Goal: Transaction & Acquisition: Purchase product/service

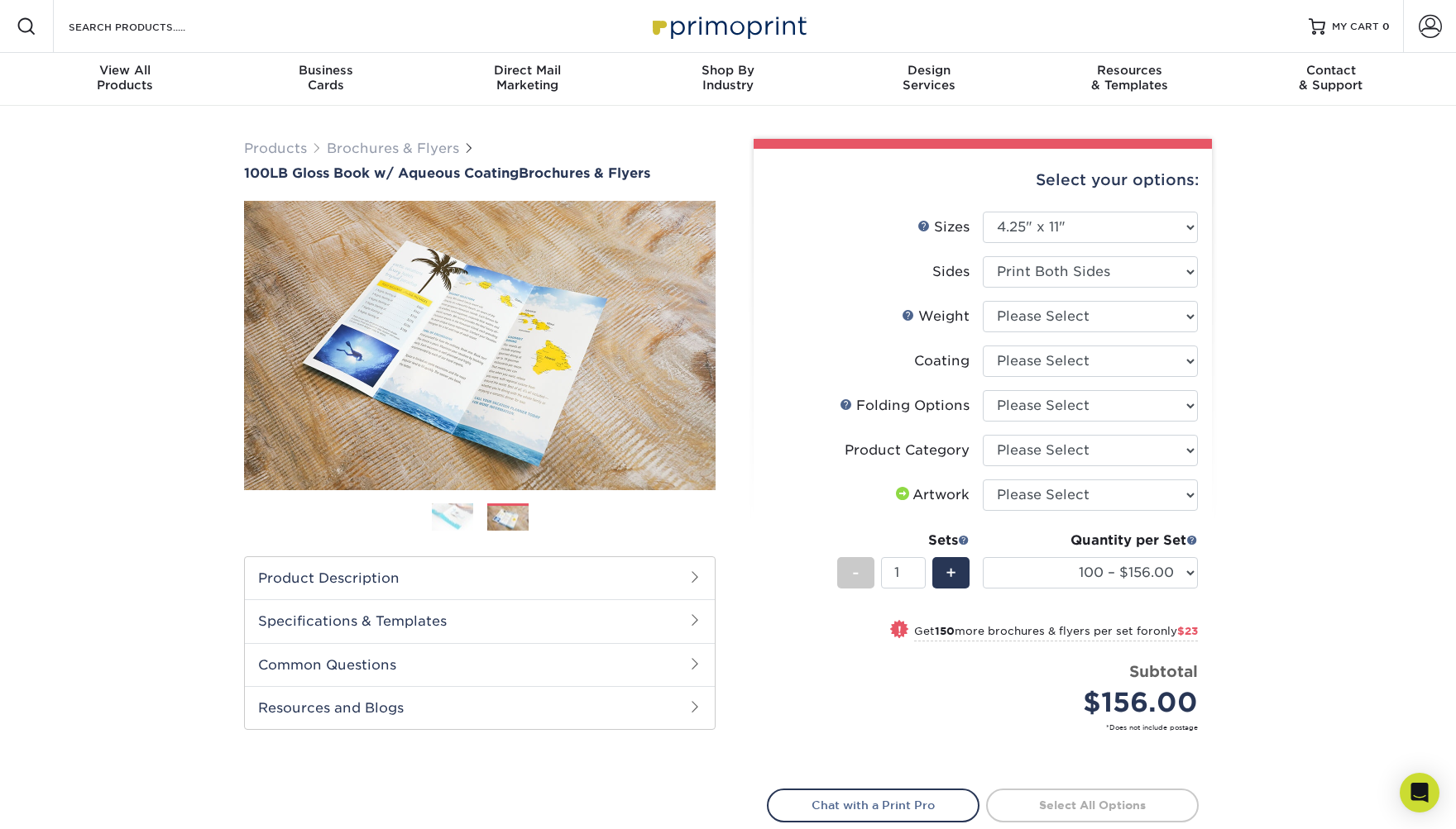
select select "4.25x11.00"
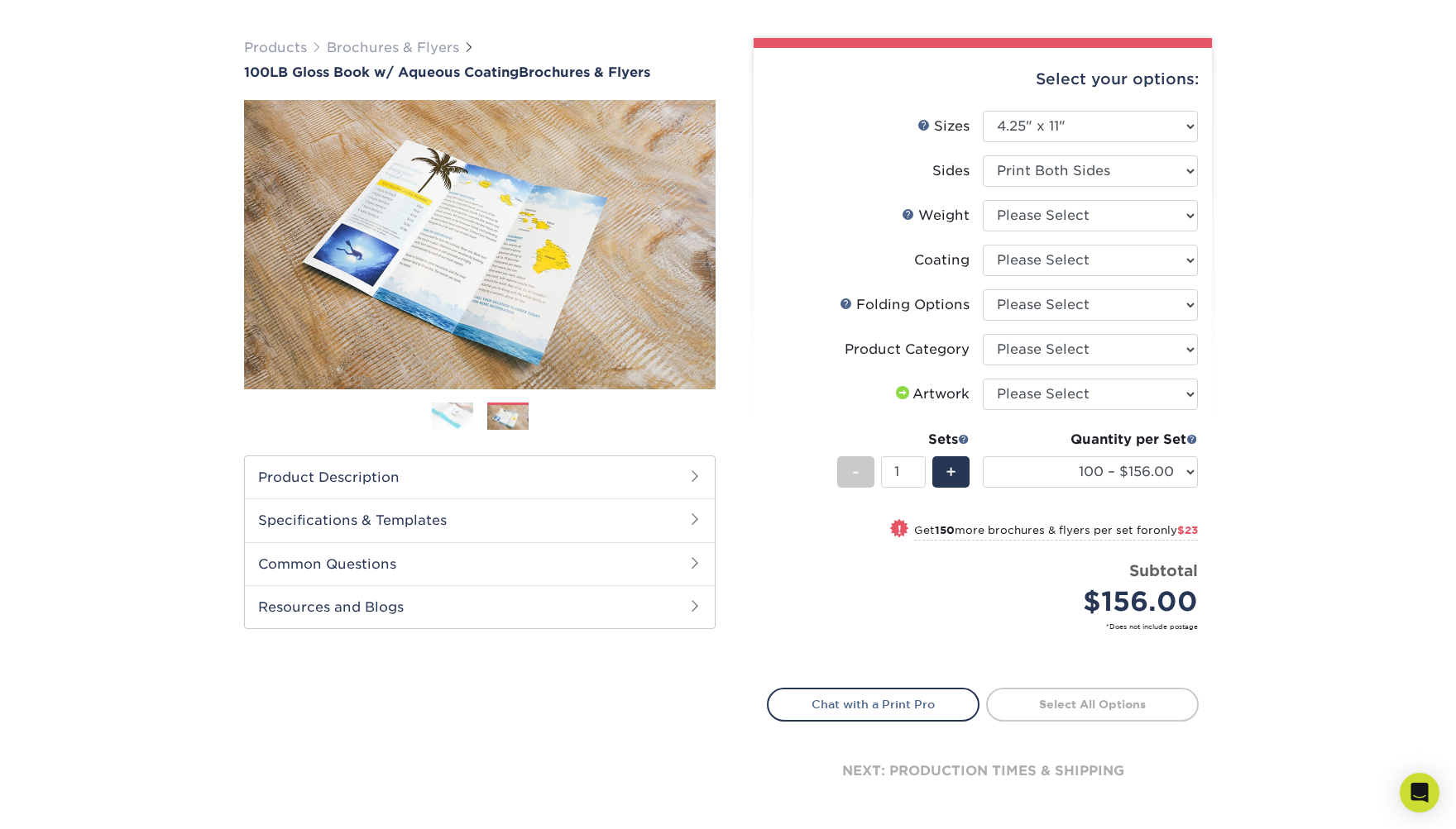
scroll to position [119, 0]
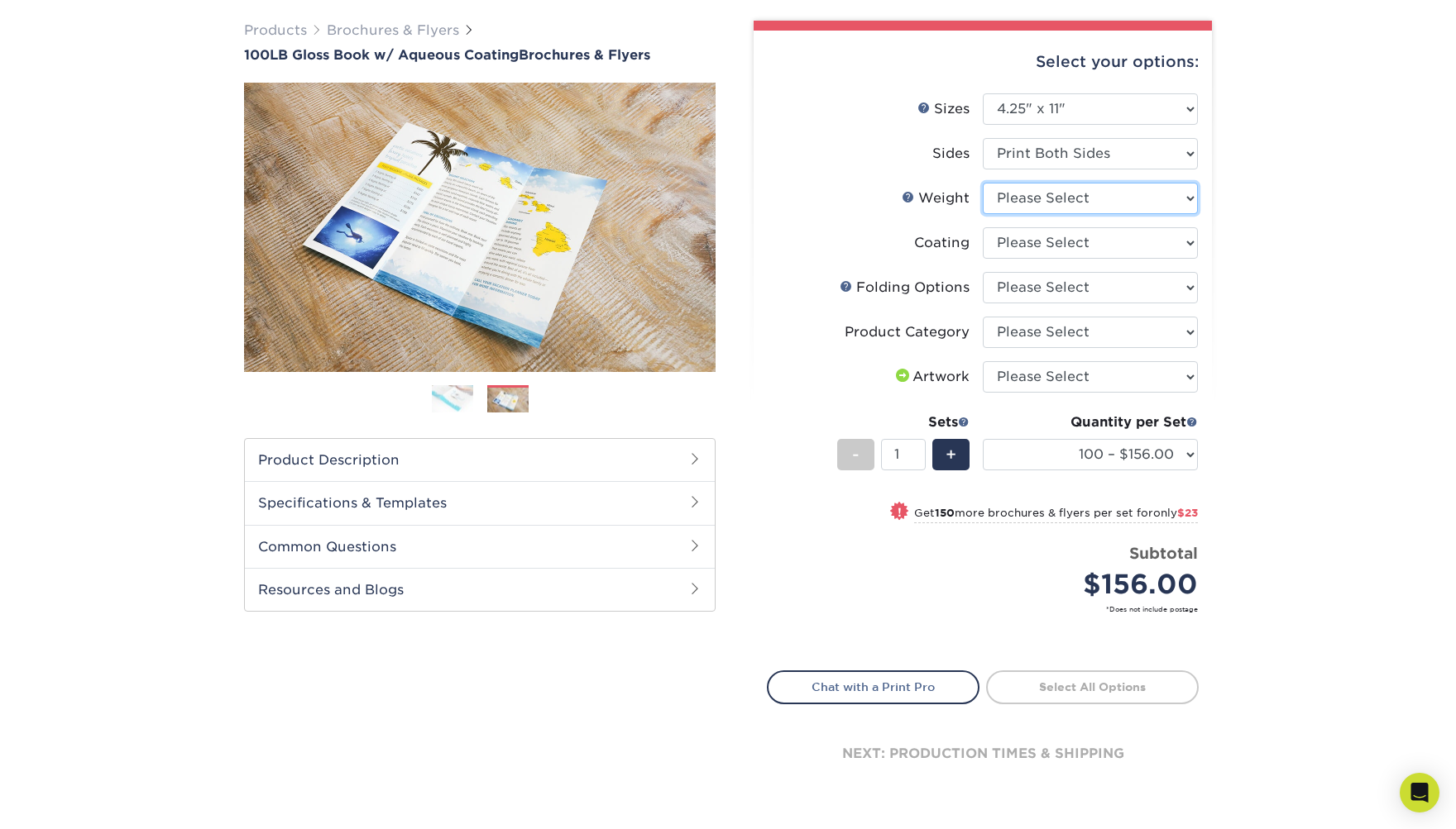
click at [1065, 197] on select "Please Select 100LB" at bounding box center [1090, 198] width 215 height 31
select select "100LB"
click at [983, 183] on select "Please Select 100LB" at bounding box center [1090, 198] width 215 height 31
select select "-1"
click at [1048, 240] on select at bounding box center [1090, 242] width 215 height 31
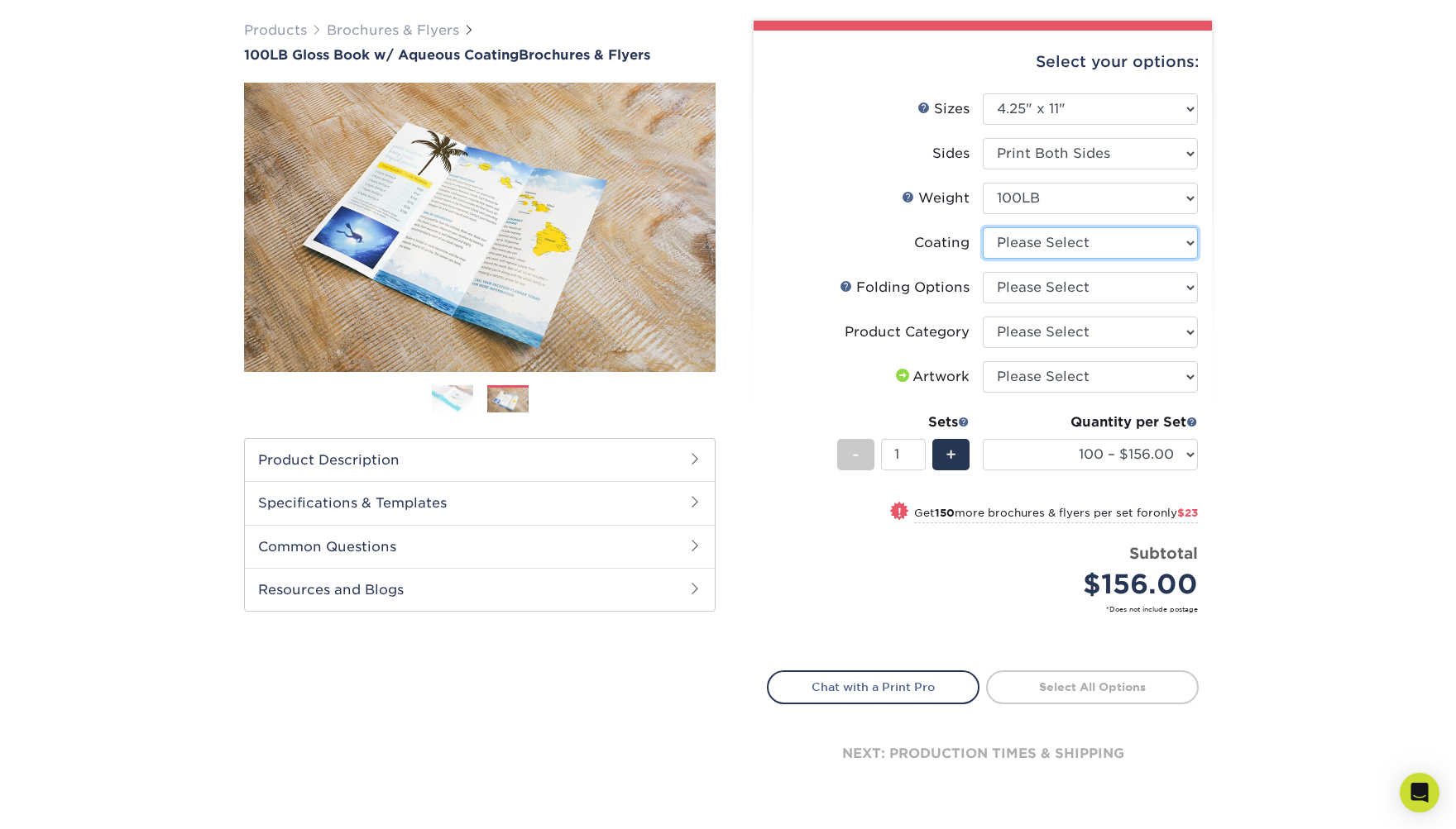
select select "d41dab50-ff65-4f4f-bb17-2afe4d36ae33"
click at [983, 227] on select at bounding box center [1090, 242] width 215 height 31
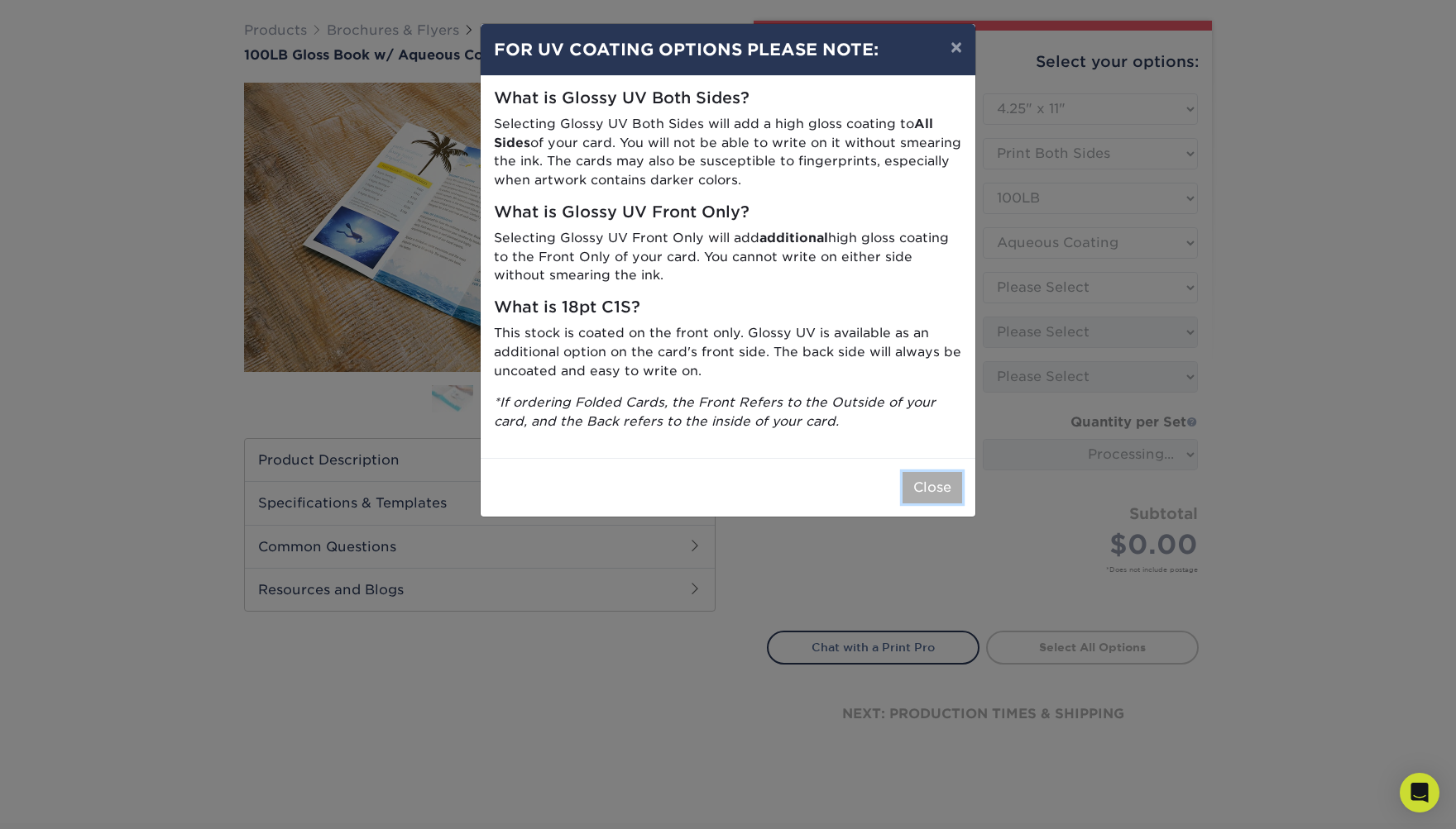
click at [927, 475] on button "Close" at bounding box center [932, 488] width 60 height 31
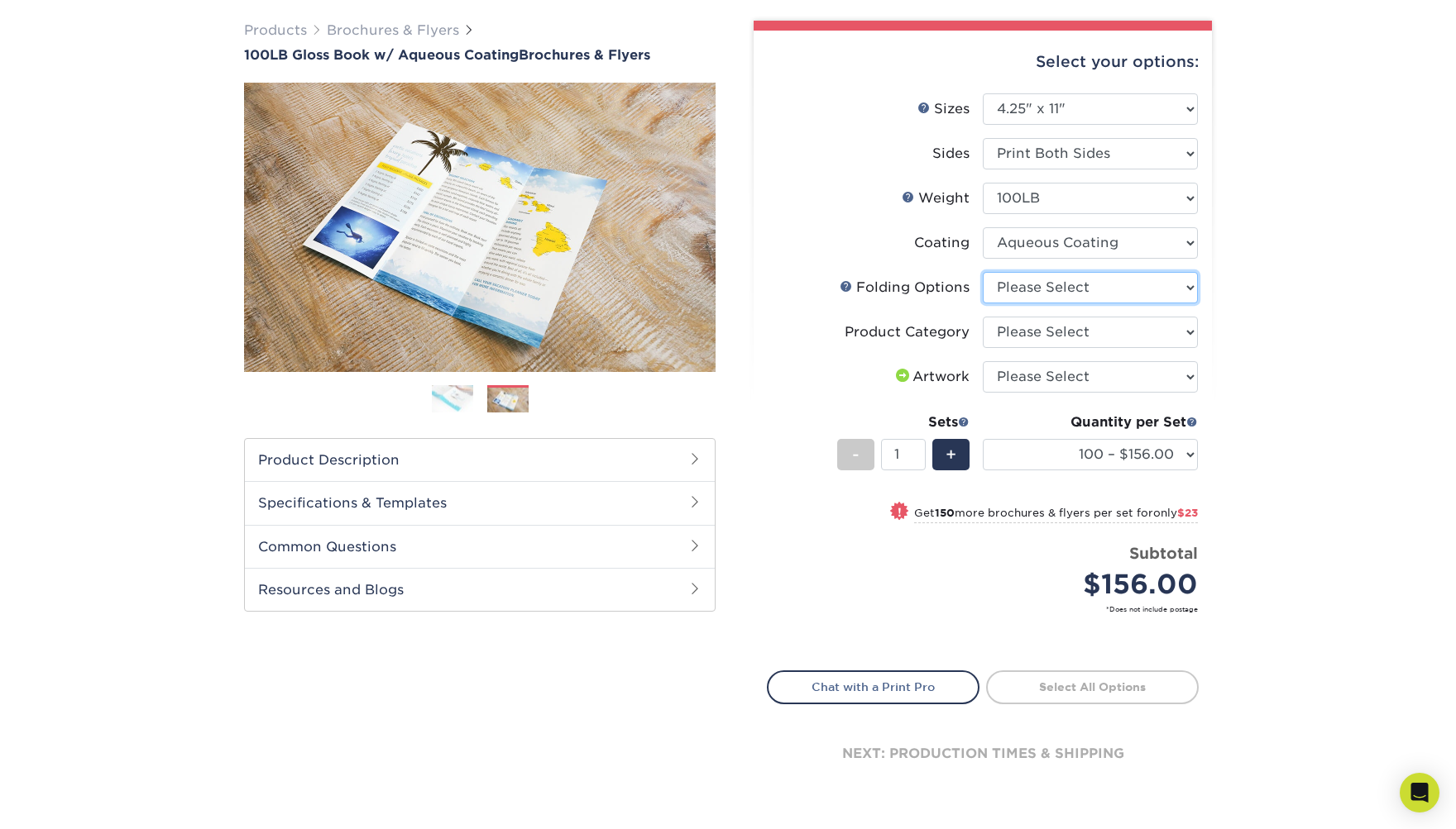
click at [1059, 287] on select "Please Select FLAT - No Folding Roll Fold Tri-Fold / Letter Fold Z-Fold Half-Fo…" at bounding box center [1090, 287] width 215 height 31
select select "6bd2fd9e-193e-4811-88f7-94c08206d735"
click at [983, 272] on select "Please Select FLAT - No Folding Roll Fold Tri-Fold / Letter Fold Z-Fold Half-Fo…" at bounding box center [1090, 287] width 215 height 31
click at [1048, 335] on select "Please Select Flyers and Brochures" at bounding box center [1090, 332] width 215 height 31
select select "1a668080-6b7c-4174-b399-2c3833b27ef4"
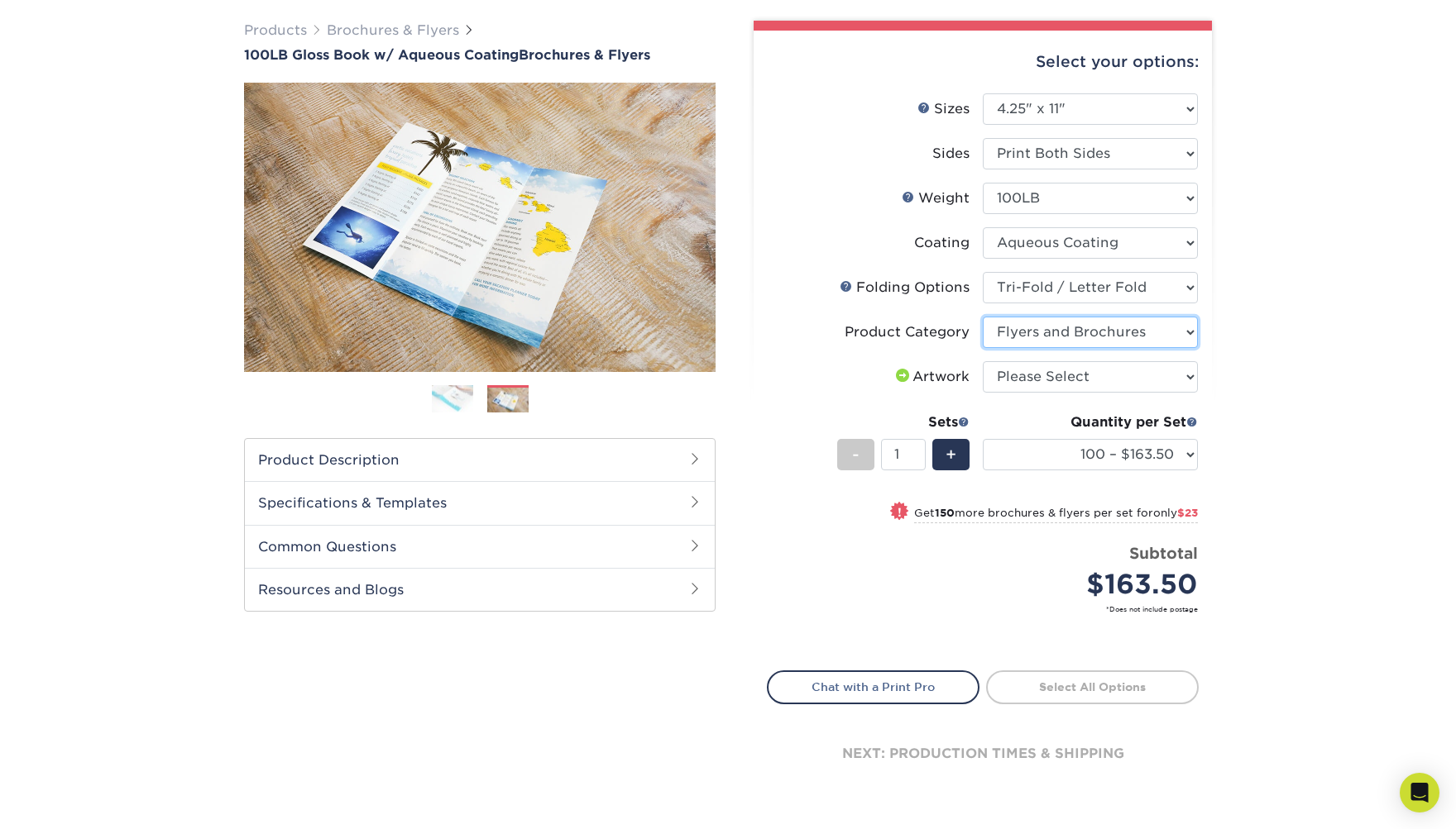
click at [983, 316] on select "Please Select Flyers and Brochures" at bounding box center [1090, 332] width 215 height 31
click at [1047, 373] on select "Please Select I will upload files I need a design - $175" at bounding box center [1090, 376] width 215 height 31
select select "upload"
click at [983, 361] on select "Please Select I will upload files I need a design - $175" at bounding box center [1090, 376] width 215 height 31
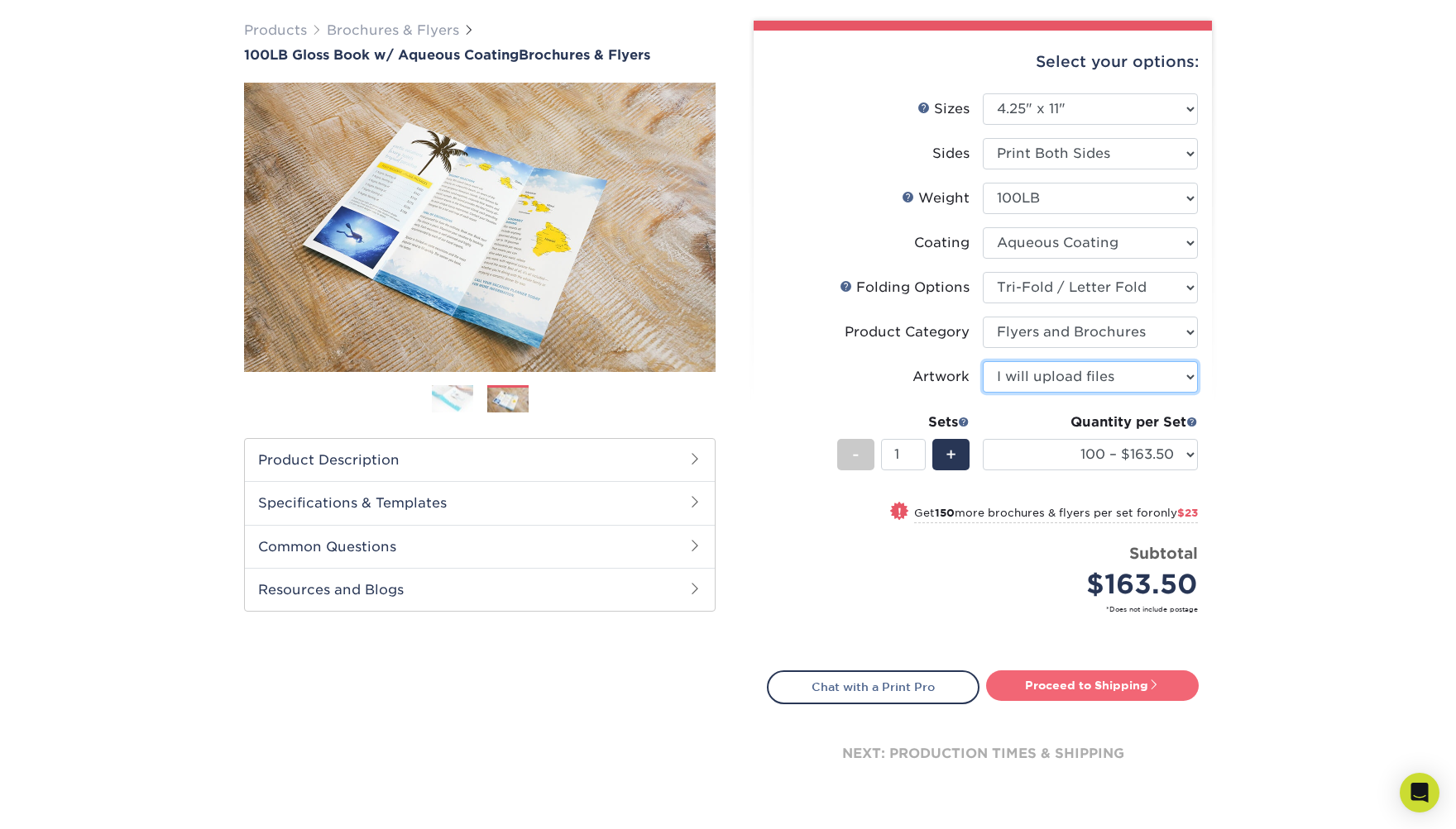
scroll to position [119, 0]
click at [1099, 677] on link "Proceed to Shipping" at bounding box center [1092, 684] width 212 height 29
type input "Set 1"
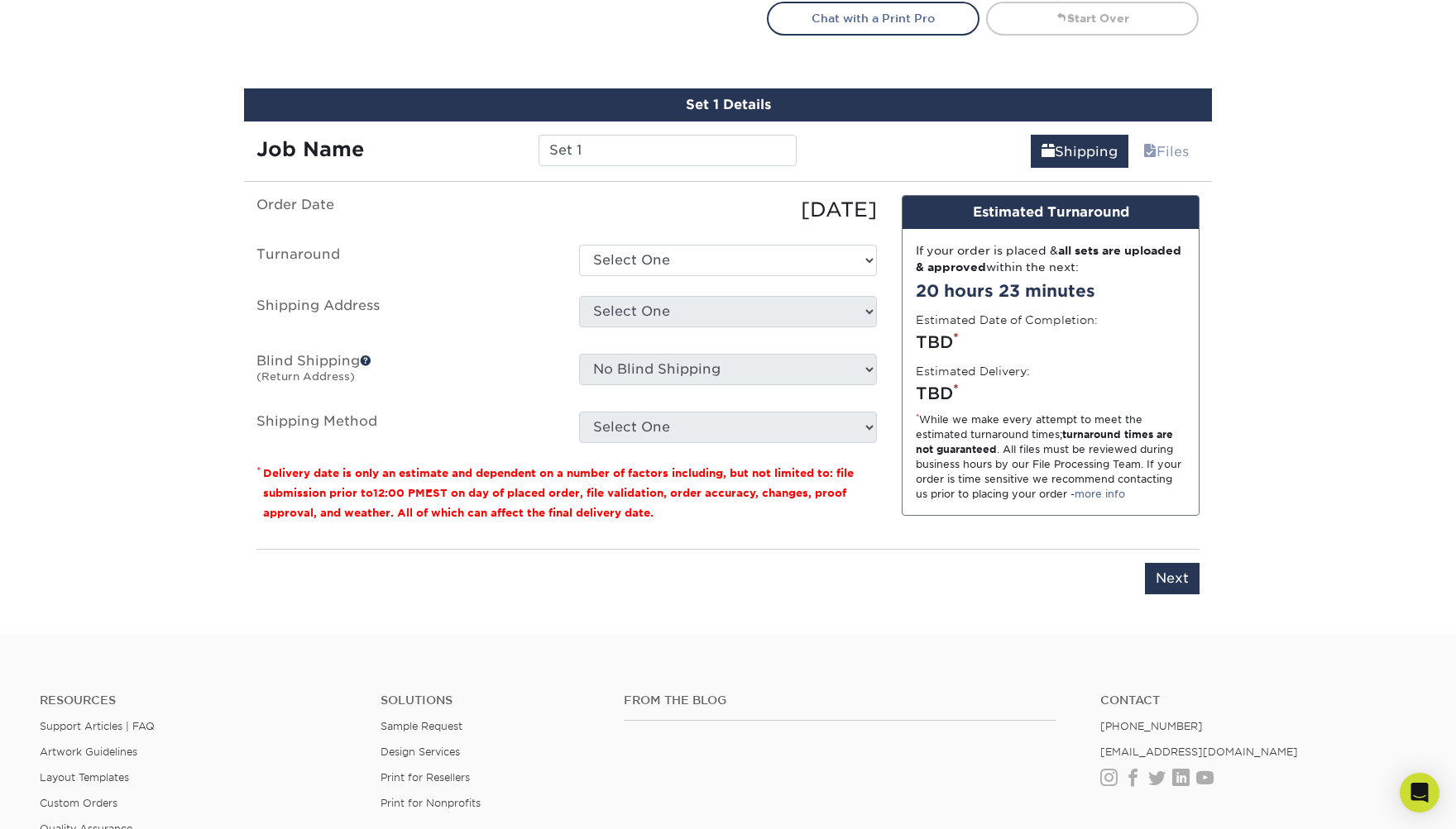
scroll to position [834, 0]
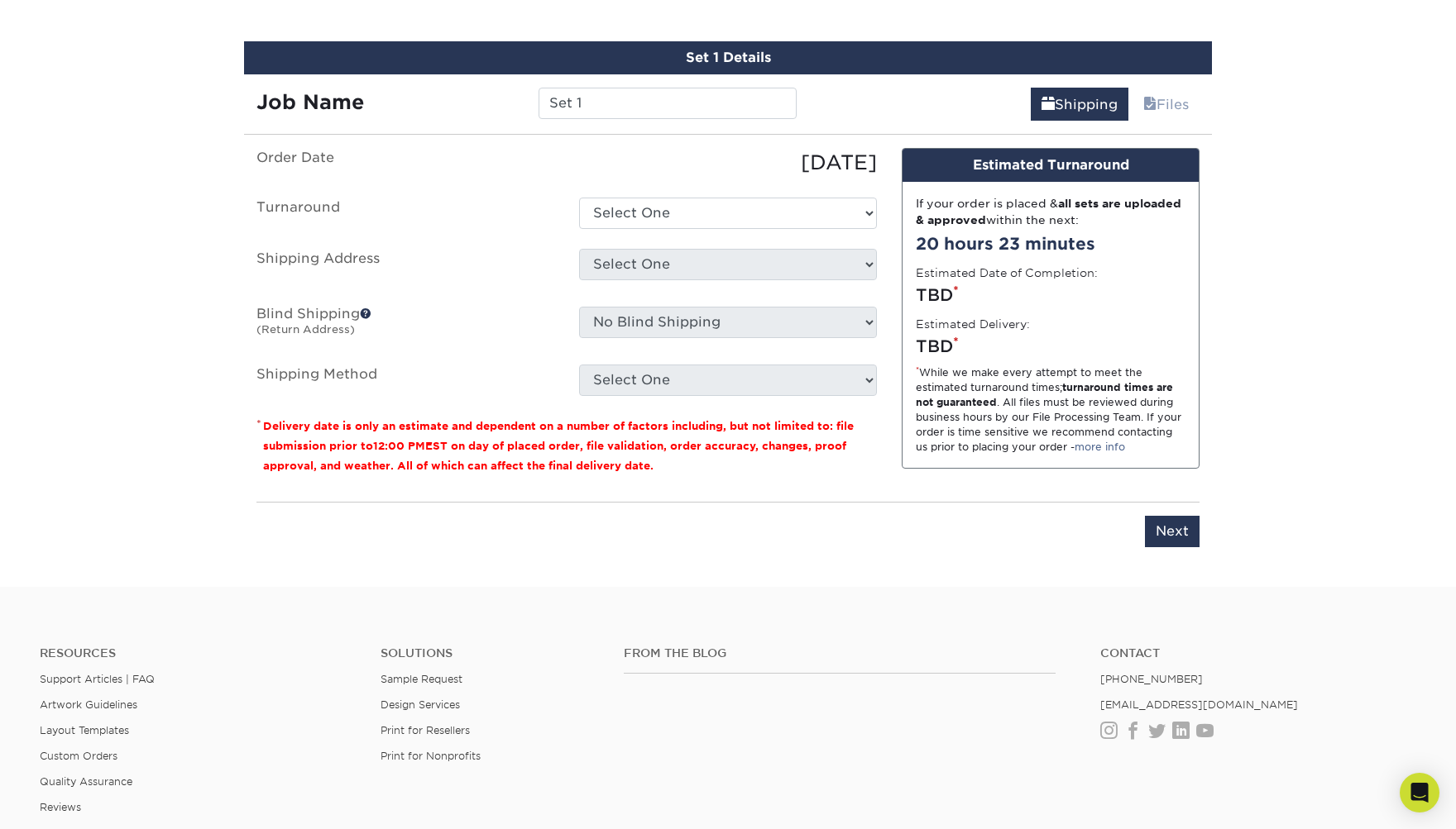
click at [1090, 309] on div "If your order is placed & all sets are uploaded & approved within the next: 20 …" at bounding box center [1050, 325] width 296 height 287
click at [692, 212] on select "Select One 2-4 Business Days 2 Day Next Business Day" at bounding box center [728, 213] width 298 height 31
click at [579, 198] on select "Select One 2-4 Business Days 2 Day Next Business Day" at bounding box center [728, 213] width 298 height 31
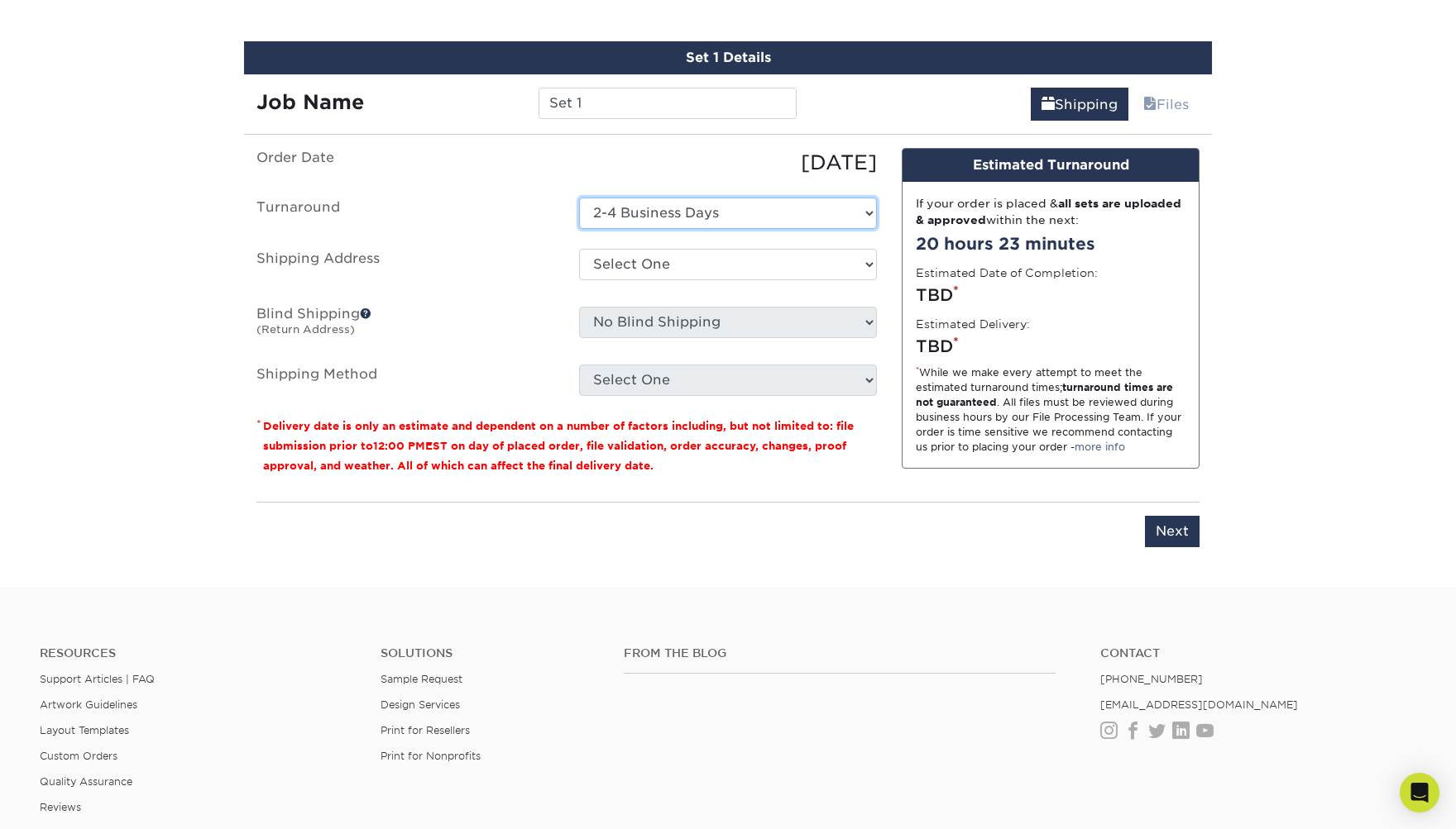
click at [697, 211] on select "Select One 2-4 Business Days 2 Day Next Business Day" at bounding box center [728, 213] width 298 height 31
select select "b698122b-123b-4e8e-a984-eb78d4e35e9a"
click at [579, 198] on select "Select One 2-4 Business Days 2 Day Next Business Day" at bounding box center [728, 213] width 298 height 31
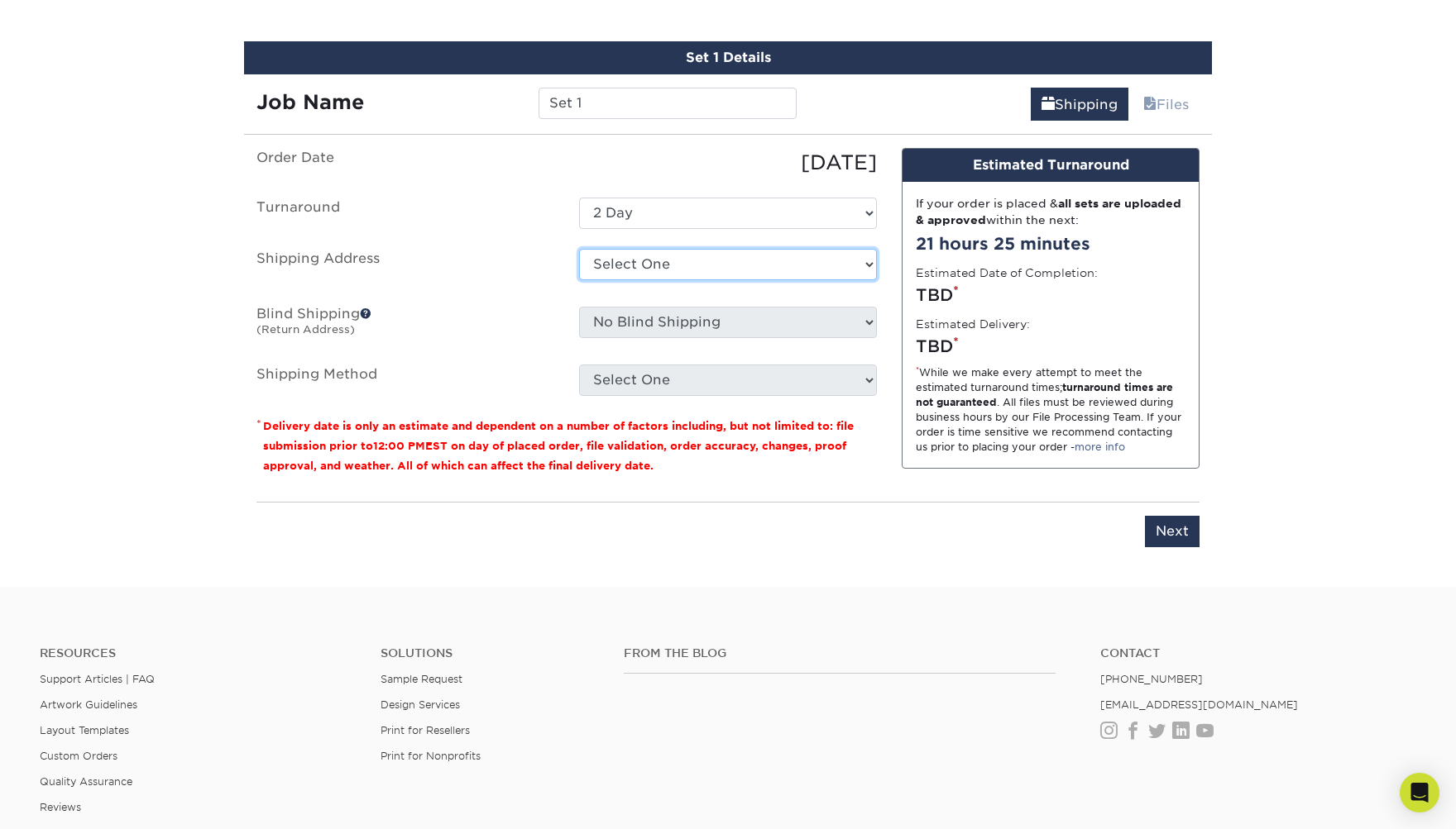
click at [687, 270] on select "Select One + Add New Address - Login" at bounding box center [728, 264] width 298 height 31
click at [579, 249] on select "Select One + Add New Address - Login" at bounding box center [728, 264] width 298 height 31
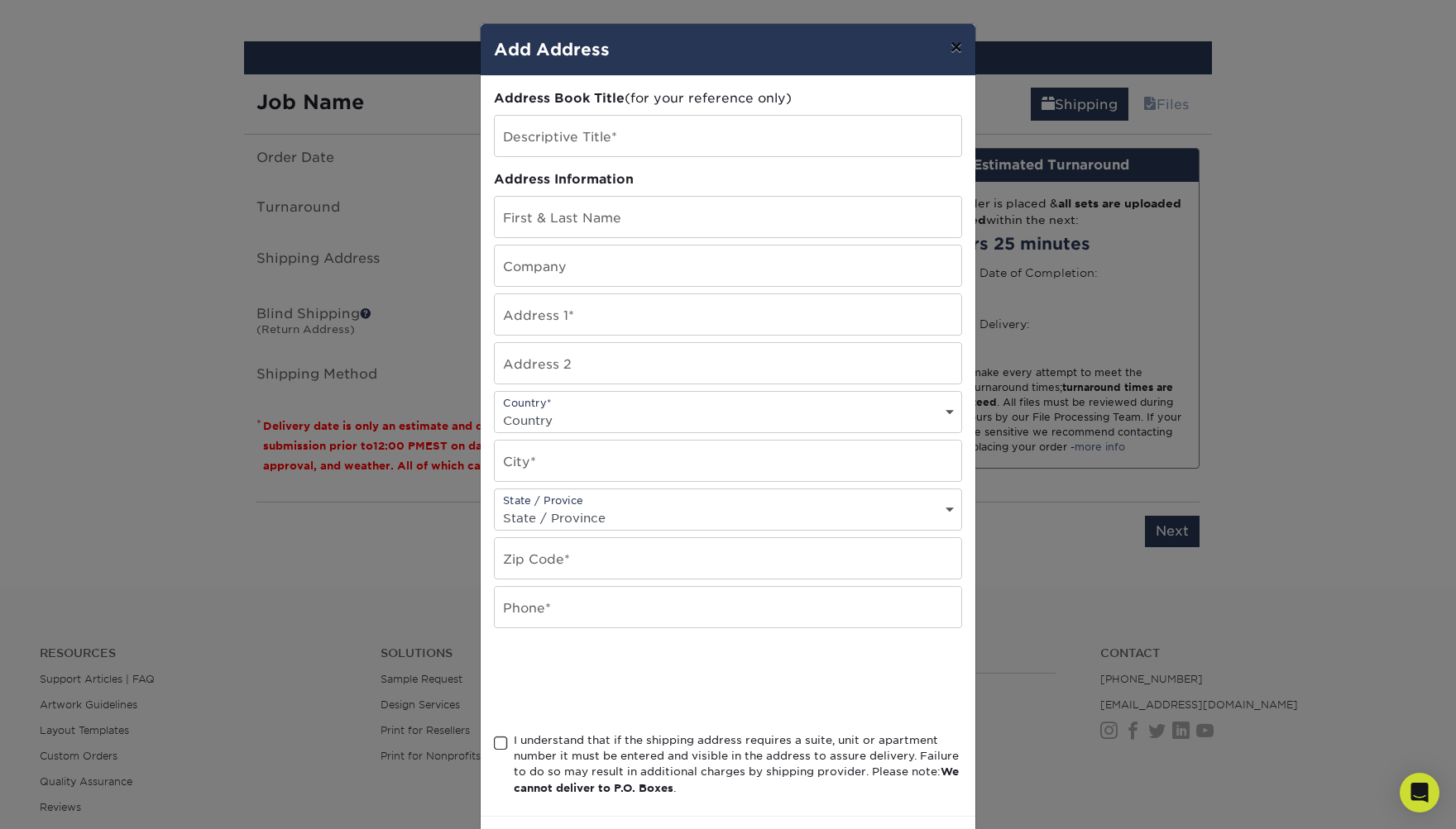
click at [957, 49] on button "×" at bounding box center [956, 47] width 38 height 46
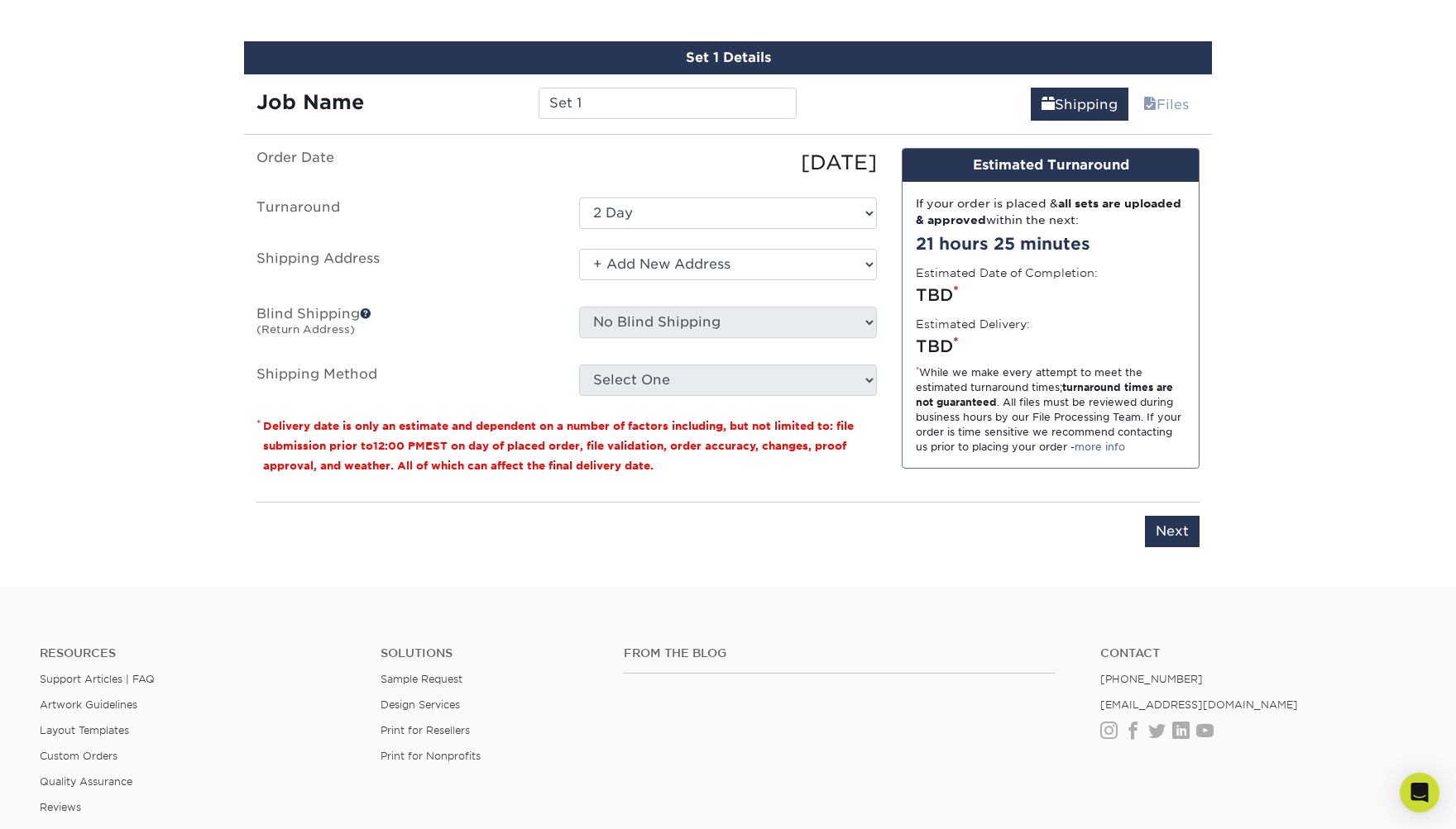
click at [686, 279] on div "Select One + Add New Address - Login" at bounding box center [728, 267] width 323 height 38
click at [691, 267] on select "Select One + Add New Address - Login" at bounding box center [728, 264] width 298 height 31
click at [579, 249] on select "Select One + Add New Address - Login" at bounding box center [728, 264] width 298 height 31
click at [669, 263] on select "Select One + Add New Address - Login" at bounding box center [728, 264] width 298 height 31
click at [579, 249] on select "Select One + Add New Address - Login" at bounding box center [728, 264] width 298 height 31
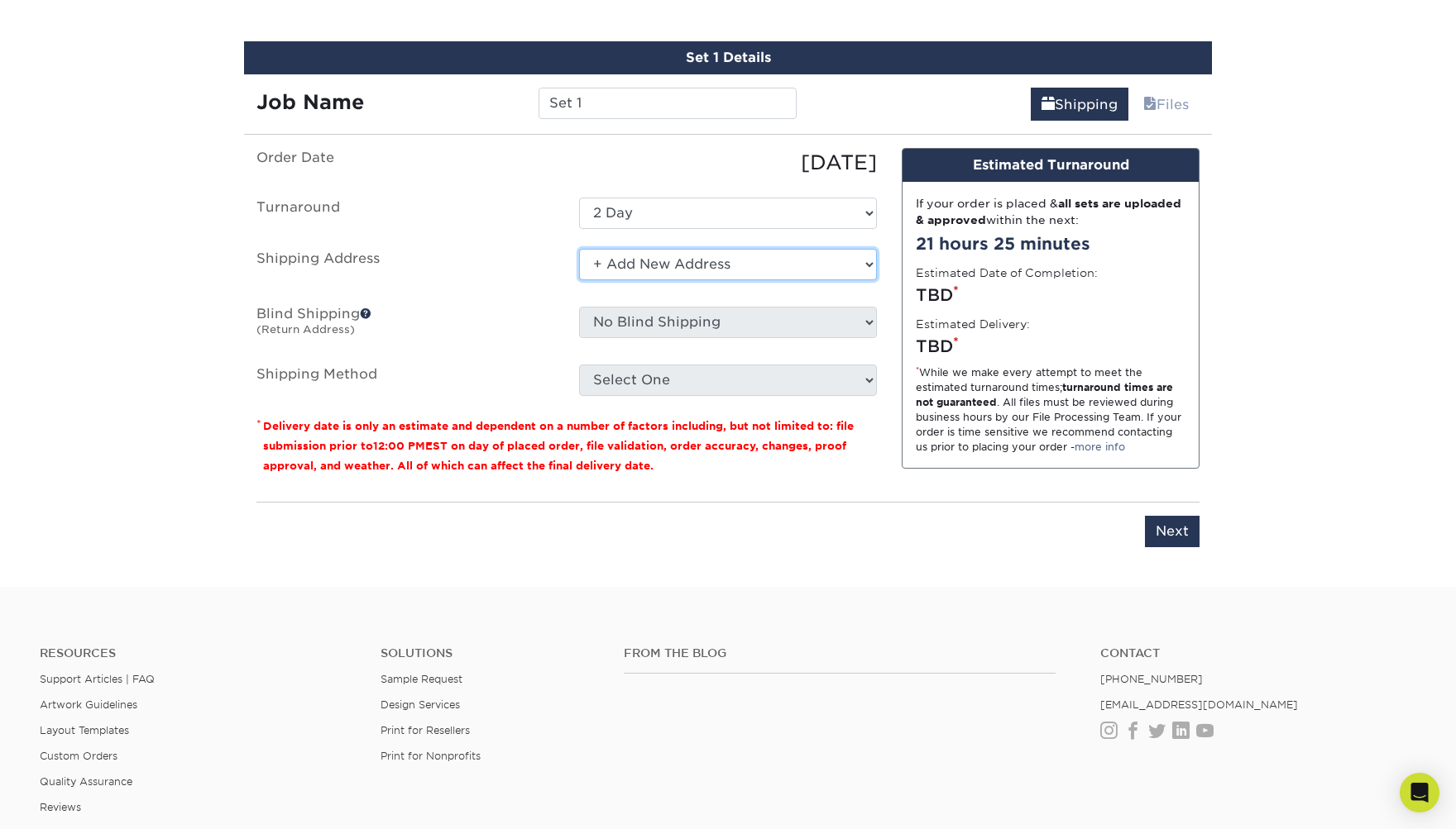
click at [676, 265] on select "Select One + Add New Address - Login" at bounding box center [728, 264] width 298 height 31
click at [579, 249] on select "Select One + Add New Address - Login" at bounding box center [728, 264] width 298 height 31
click at [677, 264] on select "Select One + Add New Address - Login" at bounding box center [728, 264] width 298 height 31
click at [579, 249] on select "Select One + Add New Address - Login" at bounding box center [728, 264] width 298 height 31
click at [559, 268] on label "Shipping Address" at bounding box center [406, 267] width 323 height 38
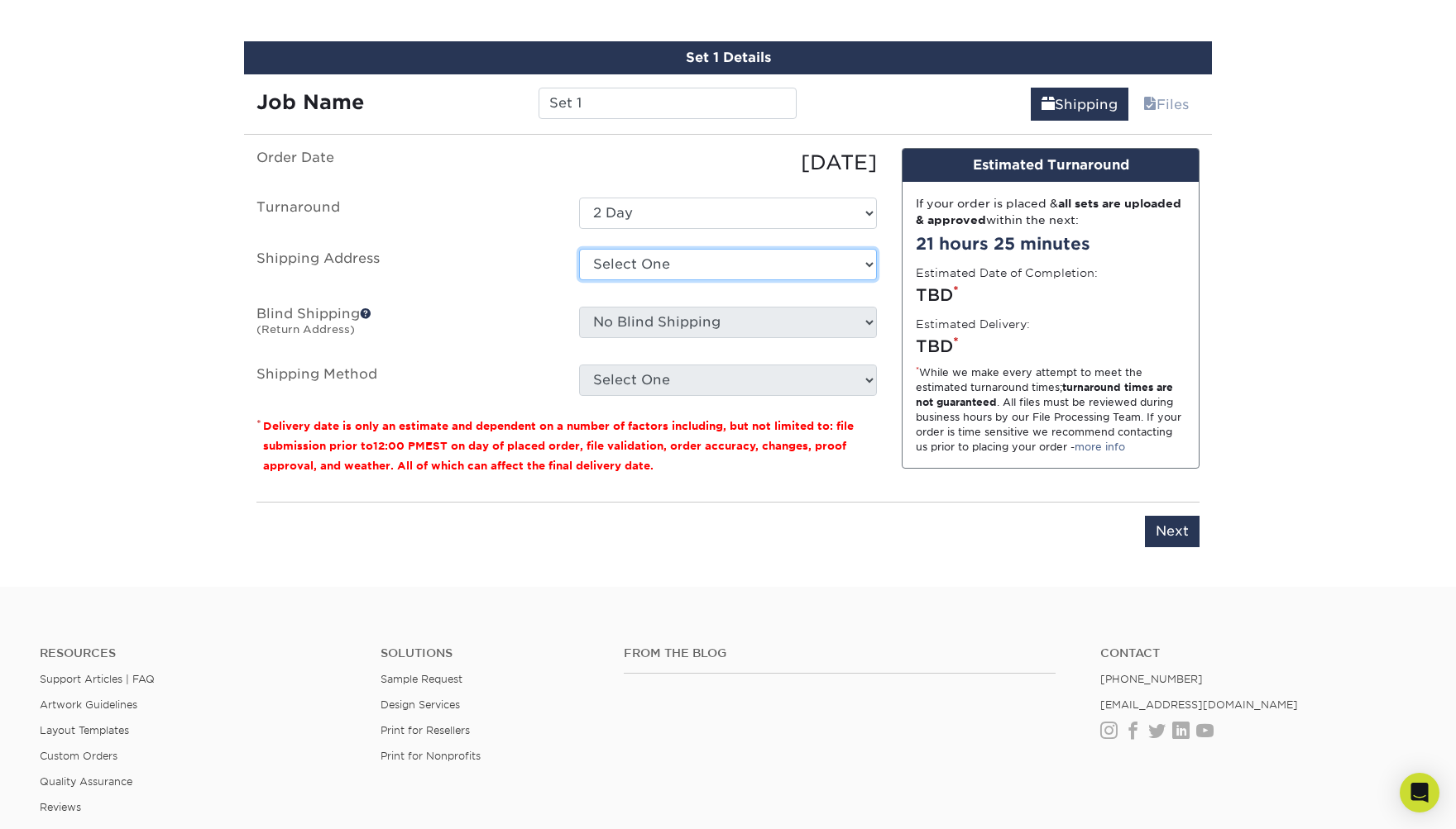
click at [613, 262] on select "Select One + Add New Address - Login" at bounding box center [728, 264] width 298 height 31
select select "newaddress"
click at [579, 249] on select "Select One + Add New Address - Login" at bounding box center [728, 264] width 298 height 31
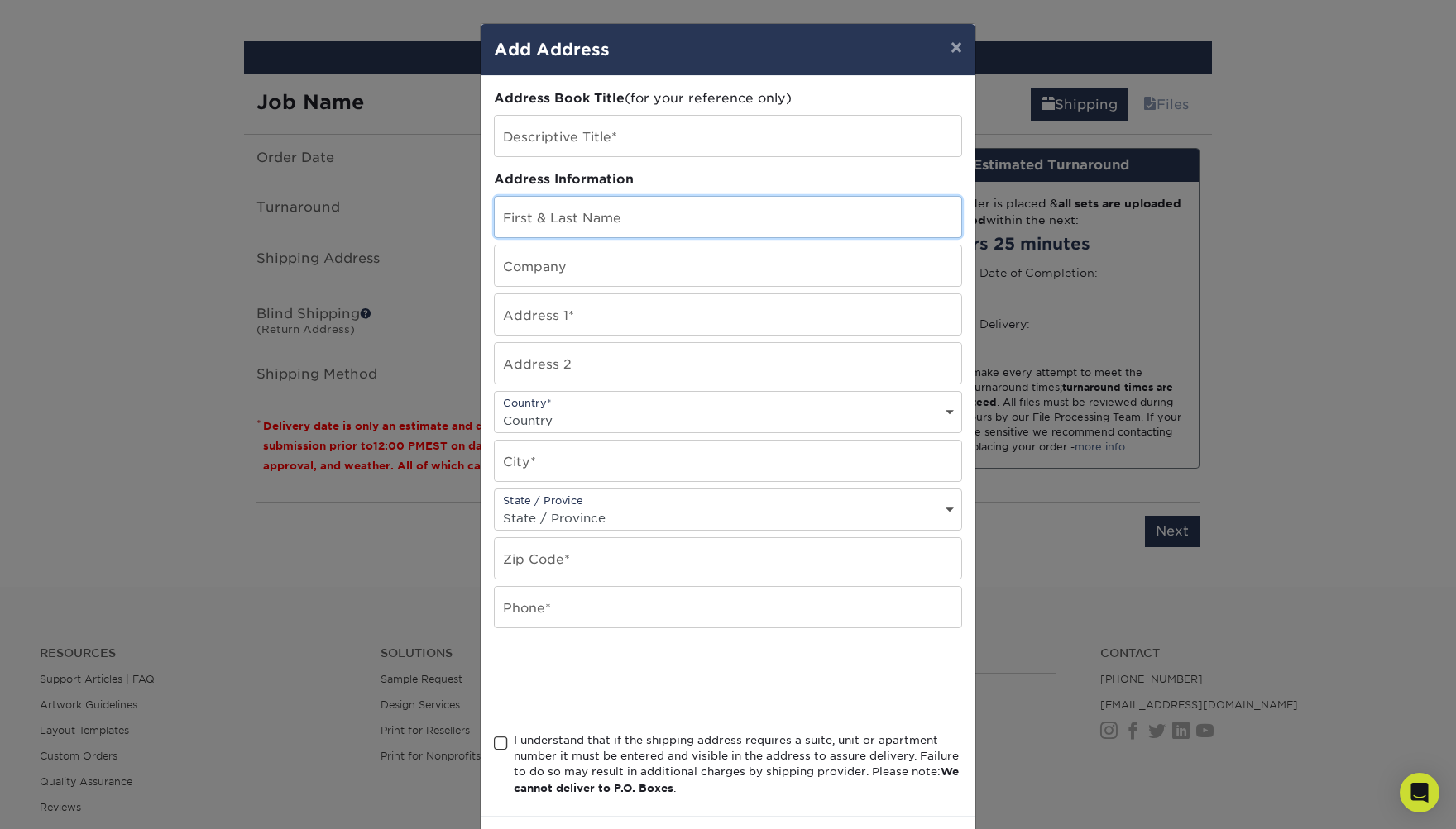
click at [623, 221] on input "text" at bounding box center [728, 217] width 466 height 40
type input "[PERSON_NAME]"
type input "[PERSON_NAME] Design"
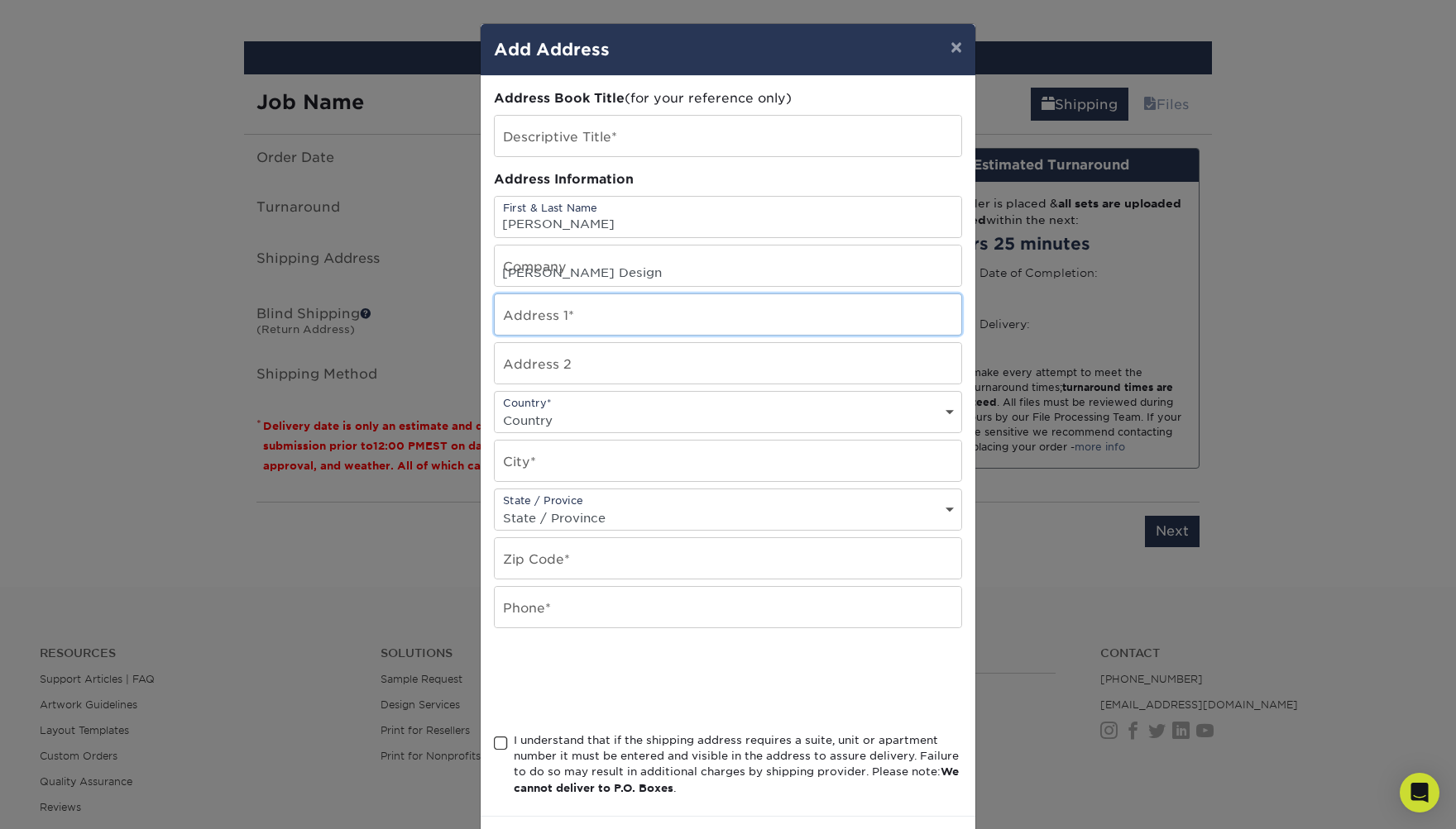
type input "[STREET_ADDRESS][PERSON_NAME]"
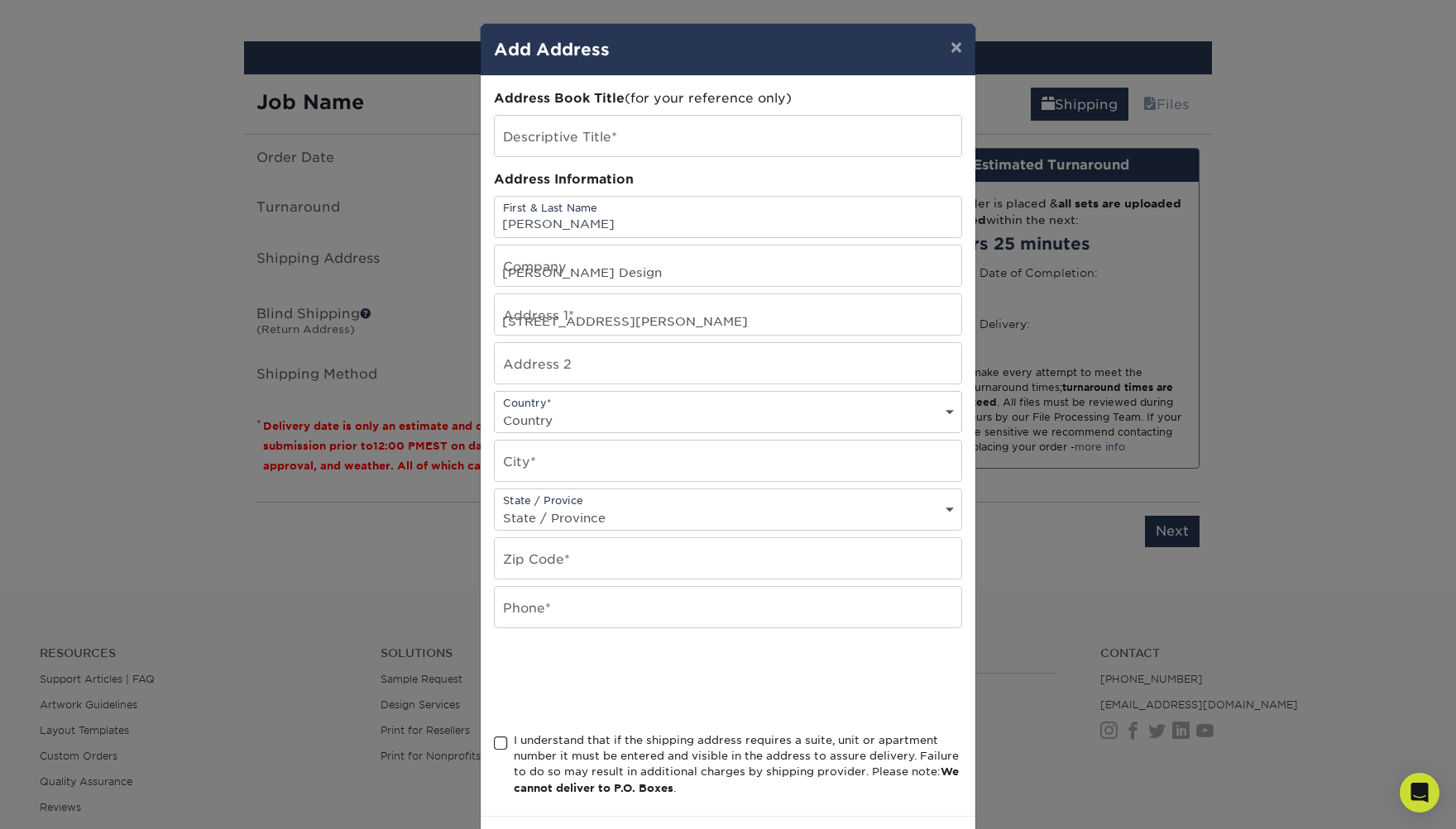
select select "US"
type input "[GEOGRAPHIC_DATA]"
select select "CA"
type input "92107"
type input "6197294921"
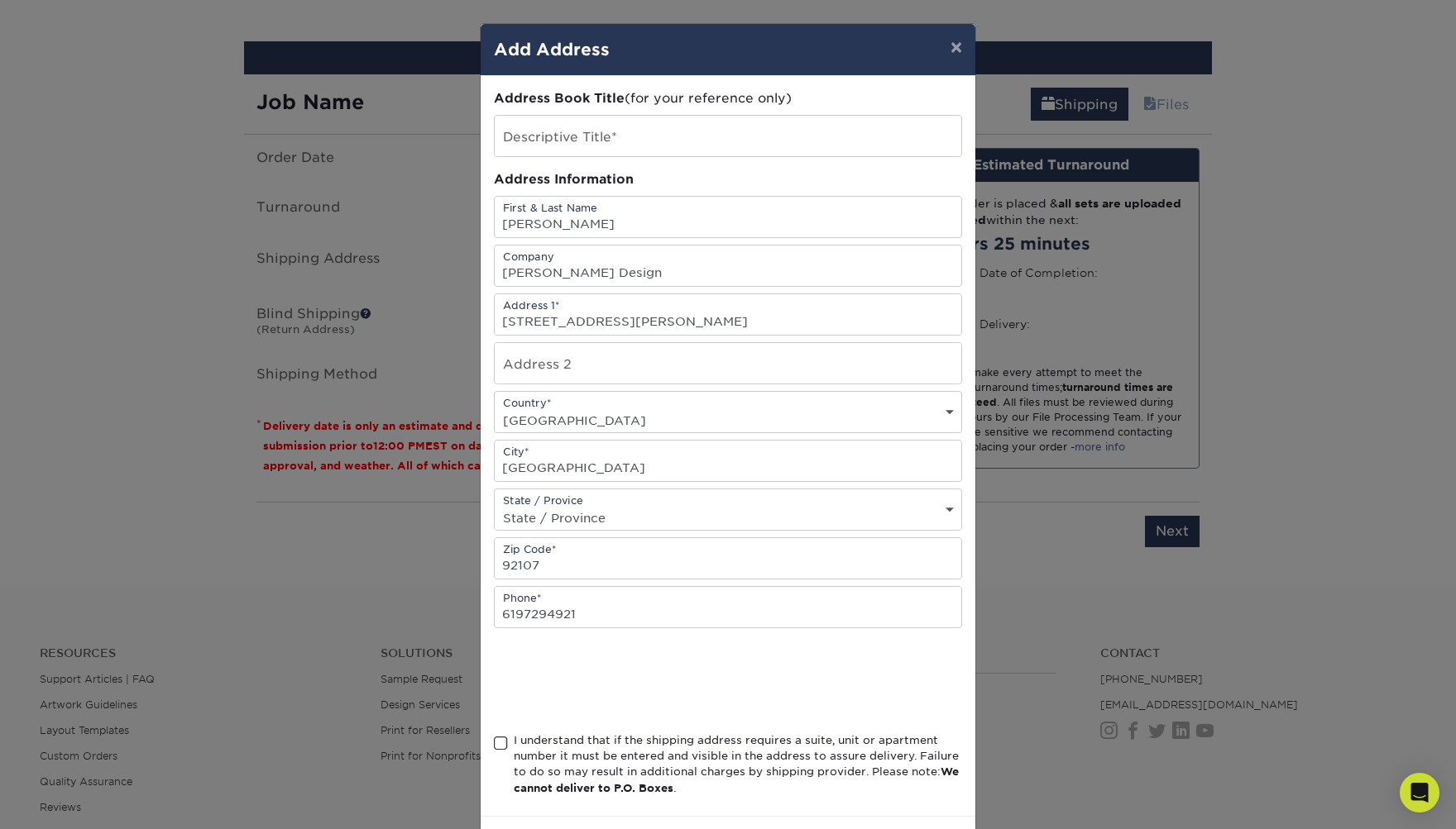
click at [499, 739] on span at bounding box center [501, 744] width 14 height 16
click at [0, 0] on input "I understand that if the shipping address requires a suite, unit or apartment n…" at bounding box center [0, 0] width 0 height 0
click at [649, 134] on input "text" at bounding box center [728, 135] width 466 height 40
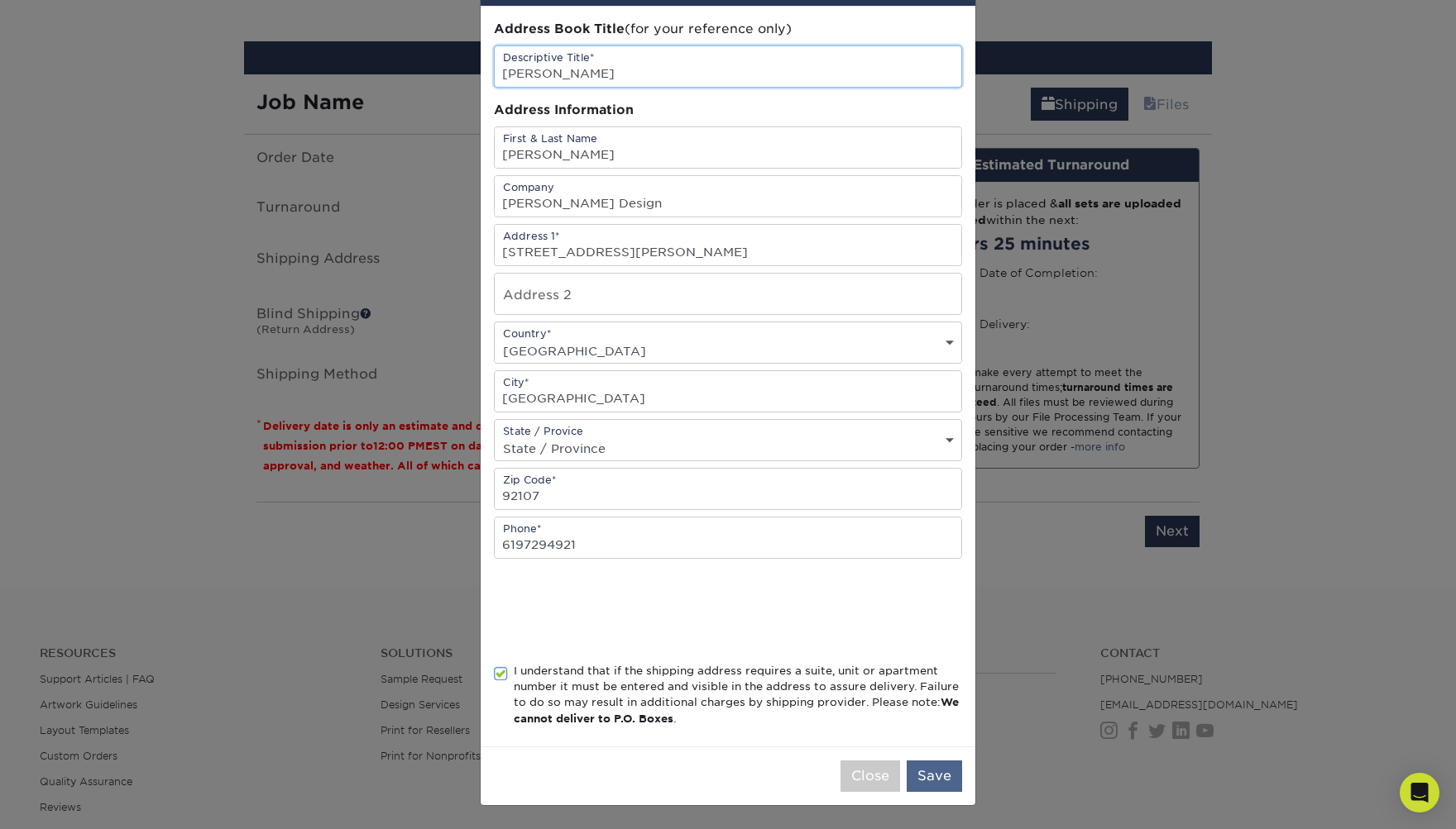
type input "[PERSON_NAME]"
click at [952, 776] on button "Save" at bounding box center [934, 776] width 55 height 31
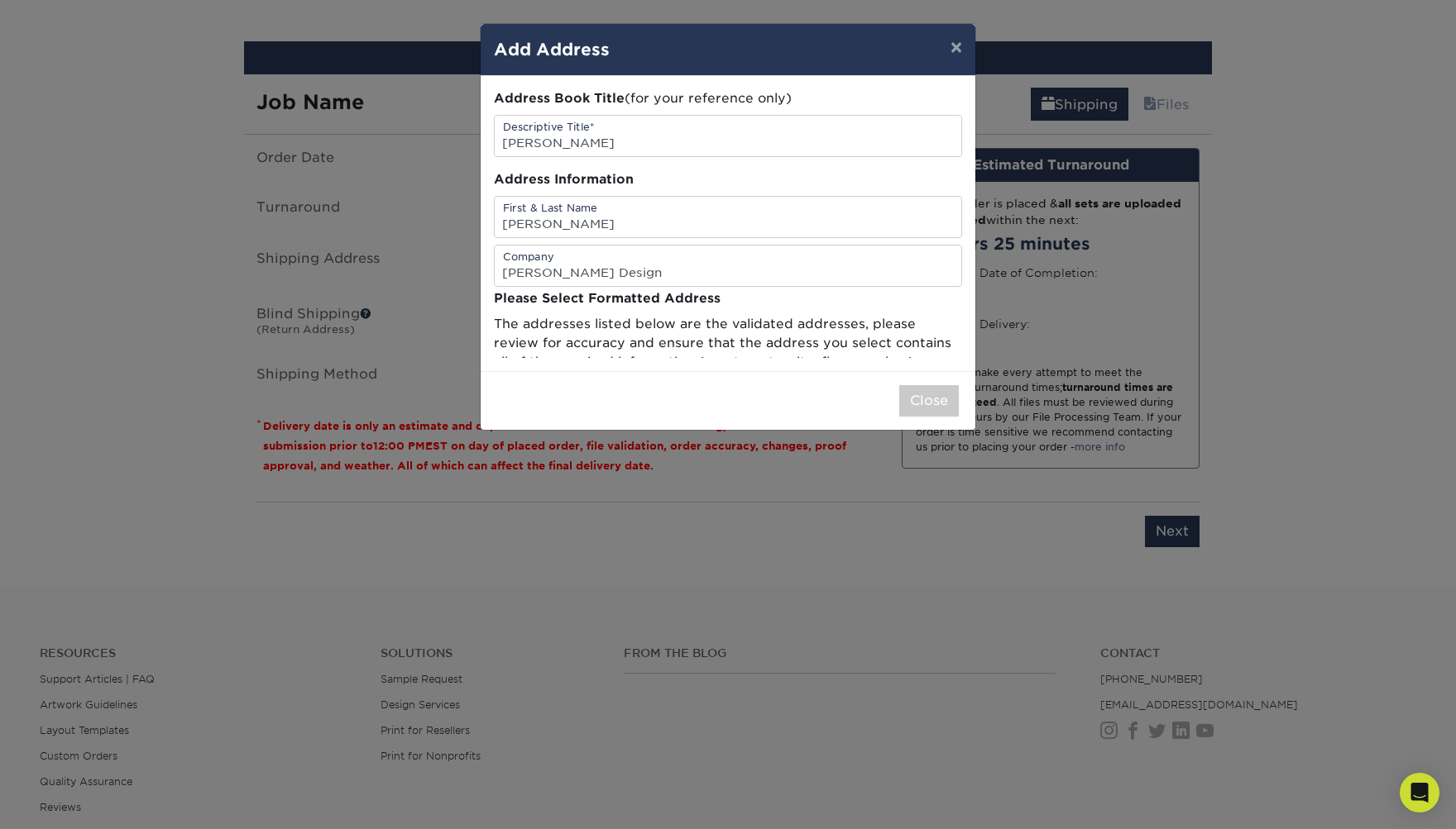
scroll to position [0, 0]
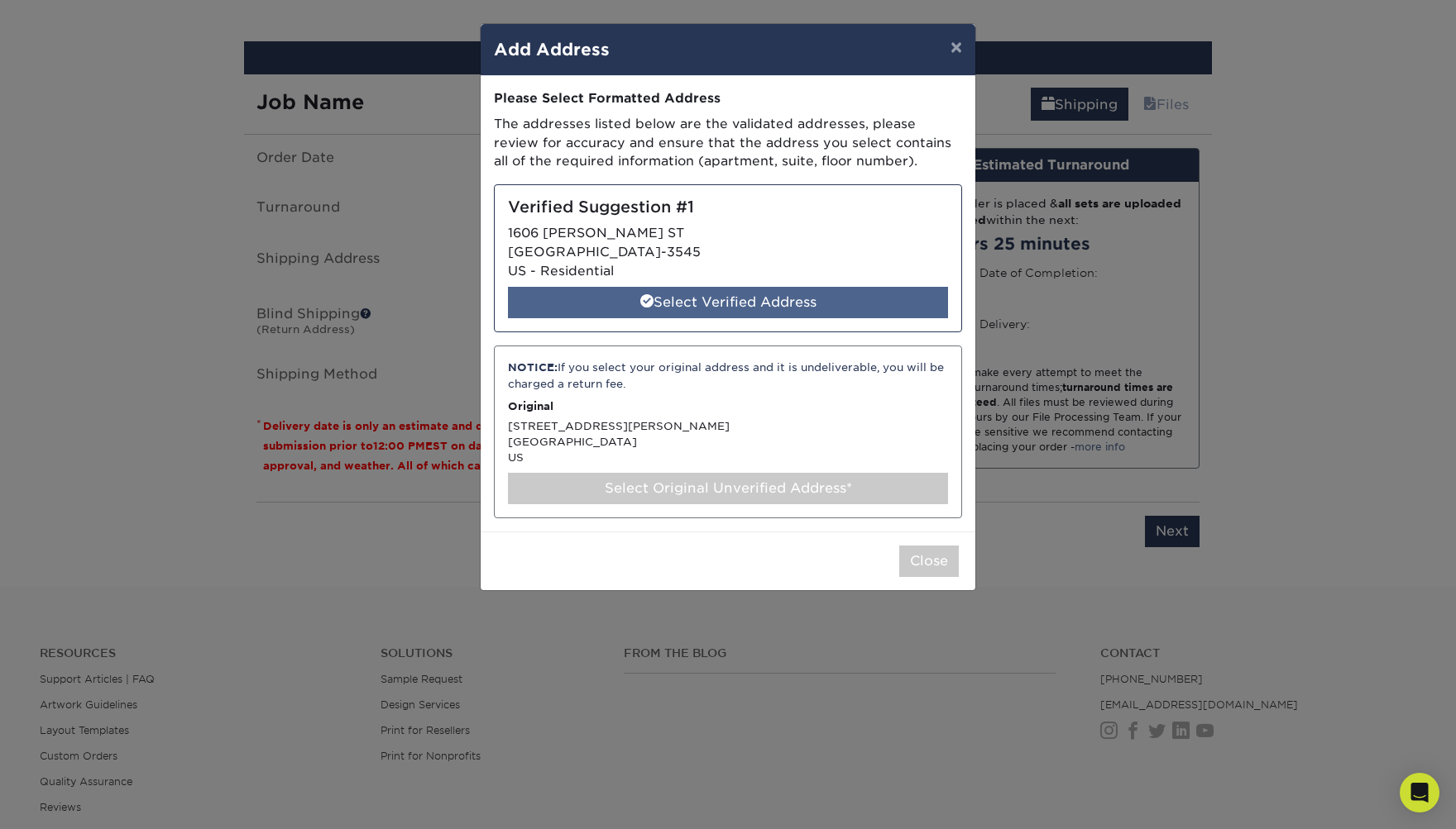
click at [753, 299] on div "Select Verified Address" at bounding box center [728, 302] width 440 height 31
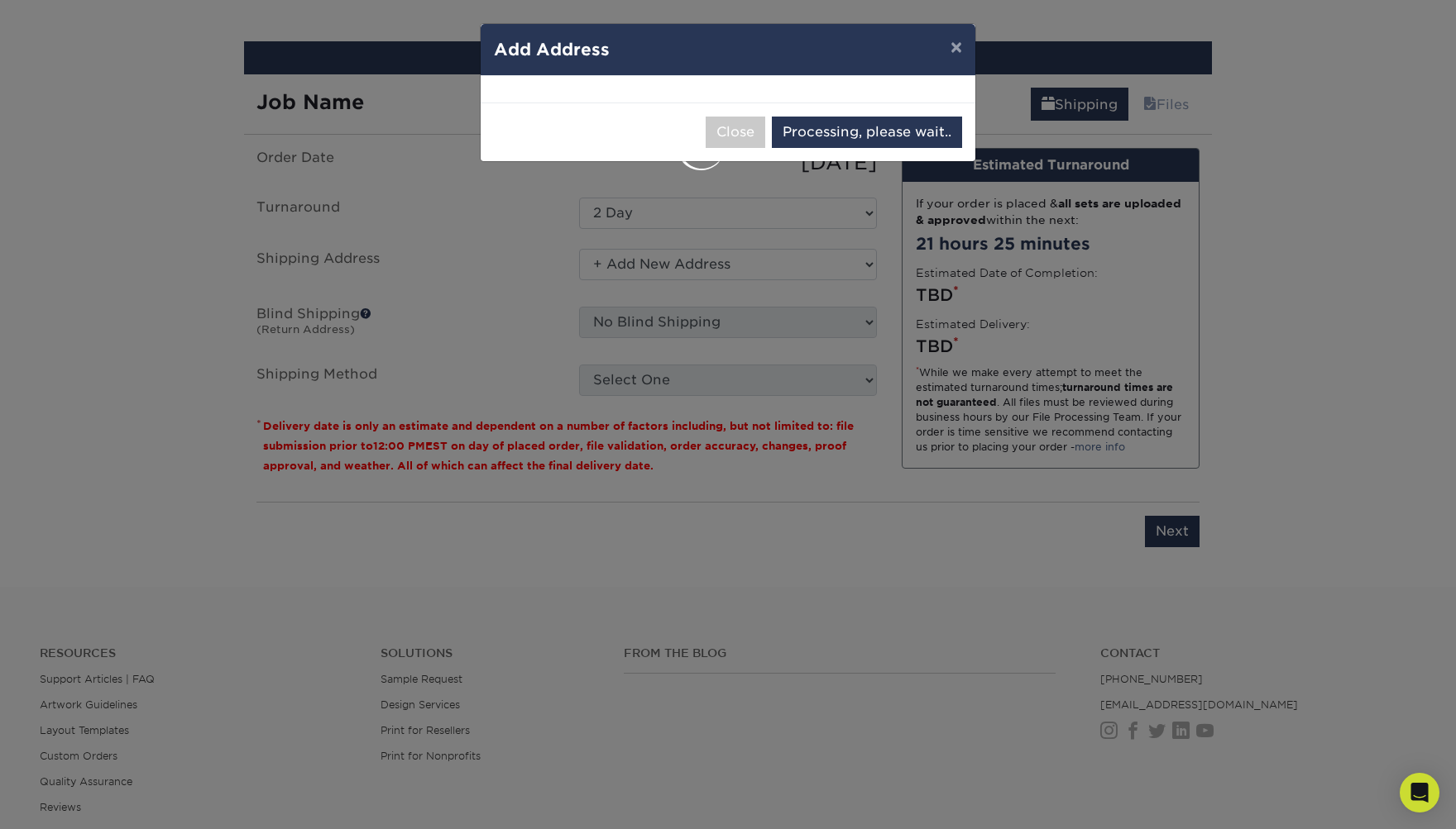
select select "286100"
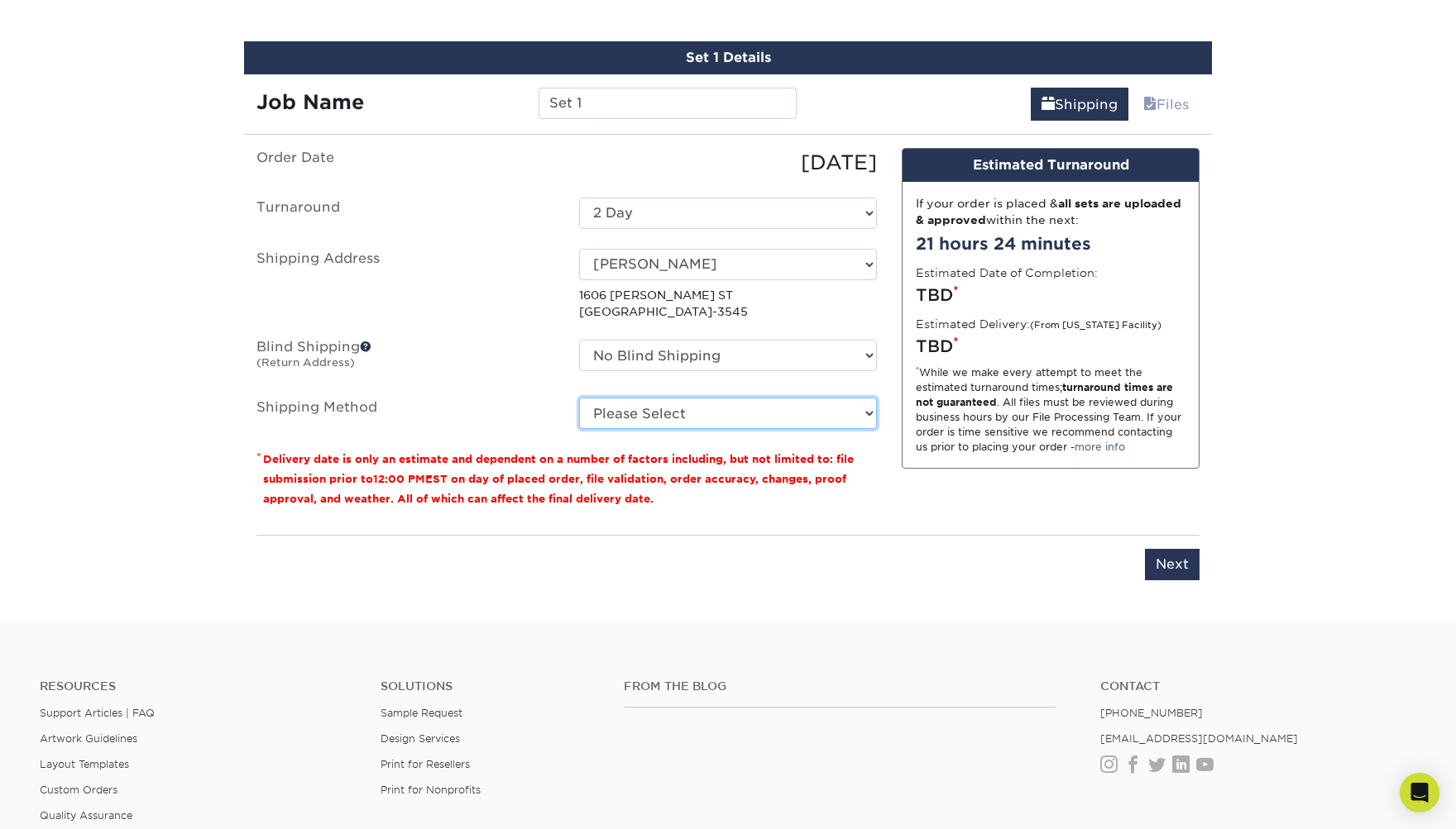
click at [809, 405] on select "Please Select Ground Shipping (+$24.43) 3 Day Shipping Service (+$31.17) 2 Day …" at bounding box center [728, 413] width 298 height 31
click at [579, 398] on select "Please Select Ground Shipping (+$24.43) 3 Day Shipping Service (+$31.17) 2 Day …" at bounding box center [728, 413] width 298 height 31
click at [750, 412] on select "Please Select Ground Shipping (+$24.43) 3 Day Shipping Service (+$31.17) 2 Day …" at bounding box center [728, 413] width 298 height 31
select select "13"
click at [579, 398] on select "Please Select Ground Shipping (+$24.43) 3 Day Shipping Service (+$31.17) 2 Day …" at bounding box center [728, 413] width 298 height 31
